Goal: Information Seeking & Learning: Learn about a topic

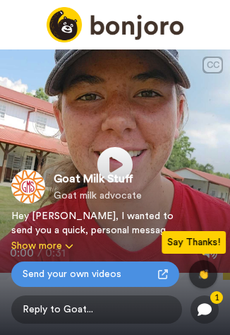
click at [117, 170] on div "Goat Milk Stuff Goat milk advocate" at bounding box center [115, 187] width 208 height 34
click at [81, 188] on div "Goat Milk Stuff Goat milk advocate" at bounding box center [98, 186] width 88 height 33
click at [116, 167] on div "Goat Milk Stuff Goat milk advocate Hey Dickie, I wanted to send you a quick, pe…" at bounding box center [115, 238] width 230 height 194
click at [112, 165] on div "Goat Milk Stuff Goat milk advocate Hey Dickie, I wanted to send you a quick, pe…" at bounding box center [115, 238] width 230 height 194
click at [48, 194] on div "Goat Milk Stuff Goat milk advocate" at bounding box center [115, 187] width 208 height 34
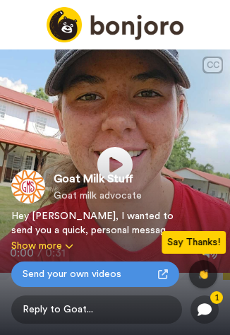
click at [112, 163] on div "Goat Milk Stuff Goat milk advocate Hey Dickie, I wanted to send you a quick, pe…" at bounding box center [115, 238] width 230 height 194
click at [109, 202] on span "Goat milk advocate" at bounding box center [98, 196] width 88 height 14
click at [95, 186] on span "Goat Milk Stuff" at bounding box center [98, 178] width 88 height 17
click at [110, 165] on div "Goat Milk Stuff Goat milk advocate Hey Dickie, I wanted to send you a quick, pe…" at bounding box center [115, 238] width 230 height 194
click at [114, 167] on div "Goat Milk Stuff Goat milk advocate Hey Dickie, I wanted to send you a quick, pe…" at bounding box center [115, 238] width 230 height 194
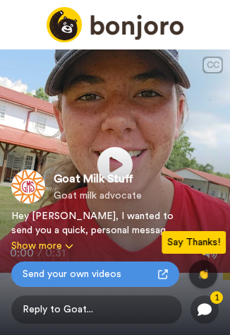
click at [114, 167] on div "Goat Milk Stuff Goat milk advocate Hey Dickie, I wanted to send you a quick, pe…" at bounding box center [115, 238] width 230 height 194
click at [115, 163] on div "Goat Milk Stuff Goat milk advocate Hey Dickie, I wanted to send you a quick, pe…" at bounding box center [115, 238] width 230 height 194
click at [106, 163] on div "Goat Milk Stuff Goat milk advocate Hey Dickie, I wanted to send you a quick, pe…" at bounding box center [115, 238] width 230 height 194
click at [17, 213] on div "Hey [PERSON_NAME], I wanted to send you a quick, personal message—take a look a…" at bounding box center [94, 223] width 166 height 28
click at [182, 237] on div "Say Thanks!" at bounding box center [194, 242] width 64 height 23
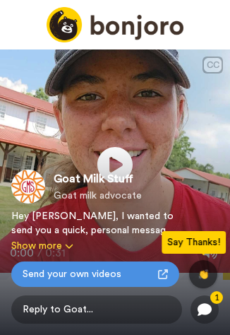
click at [185, 242] on div "Say Thanks!" at bounding box center [194, 242] width 64 height 23
click at [45, 160] on div "Goat Milk Stuff Goat milk advocate Hey Dickie, I wanted to send you a quick, pe…" at bounding box center [115, 238] width 230 height 194
click at [23, 159] on div "Goat Milk Stuff Goat milk advocate Hey Dickie, I wanted to send you a quick, pe…" at bounding box center [115, 238] width 230 height 194
click at [30, 274] on span "Send your own videos" at bounding box center [72, 274] width 99 height 14
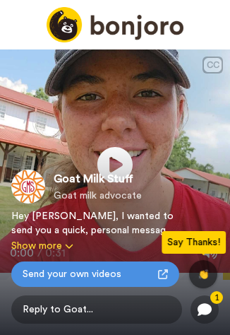
click at [52, 243] on button "Show more" at bounding box center [94, 246] width 166 height 14
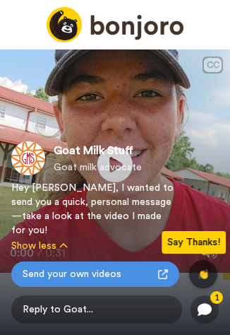
click at [35, 209] on div "Hey [PERSON_NAME], I wanted to send you a quick, personal message—take a look a…" at bounding box center [94, 209] width 166 height 57
click at [211, 57] on div "CC" at bounding box center [213, 65] width 20 height 17
click at [185, 245] on div "Say Thanks!" at bounding box center [194, 242] width 64 height 23
click at [26, 213] on div "Hey [PERSON_NAME], I wanted to send you a quick, personal message—take a look a…" at bounding box center [94, 209] width 166 height 57
click at [38, 244] on button "Show less" at bounding box center [94, 246] width 166 height 14
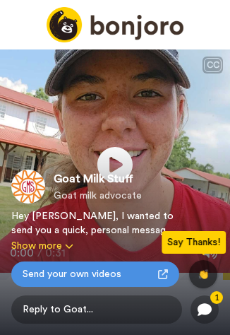
click at [17, 249] on button "Show more" at bounding box center [94, 246] width 166 height 14
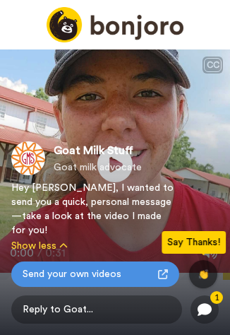
click at [114, 159] on span "Goat Milk Stuff" at bounding box center [98, 150] width 88 height 17
